Goal: Find specific page/section: Find specific page/section

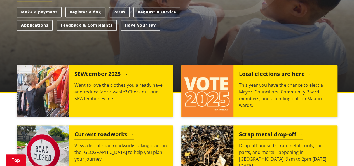
scroll to position [224, 0]
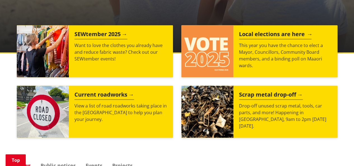
click at [217, 47] on img at bounding box center [208, 51] width 52 height 52
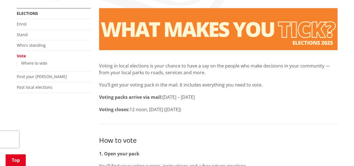
scroll to position [112, 0]
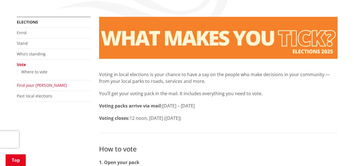
click at [30, 86] on link "Find your [PERSON_NAME]" at bounding box center [42, 85] width 50 height 5
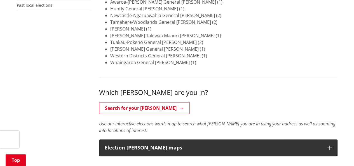
scroll to position [224, 0]
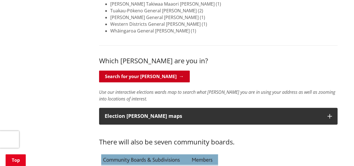
click at [143, 78] on link "Search for your [PERSON_NAME]" at bounding box center [144, 77] width 91 height 12
